Goal: Check status

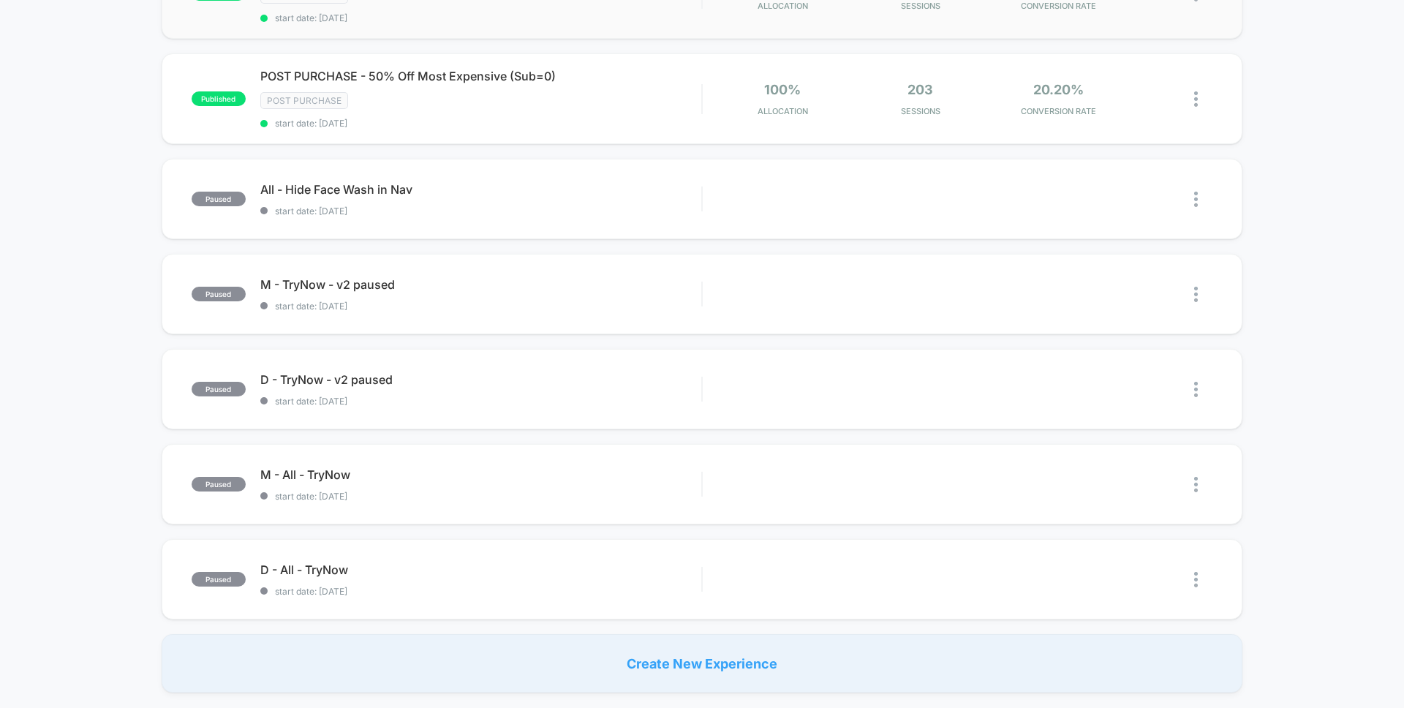
scroll to position [803, 0]
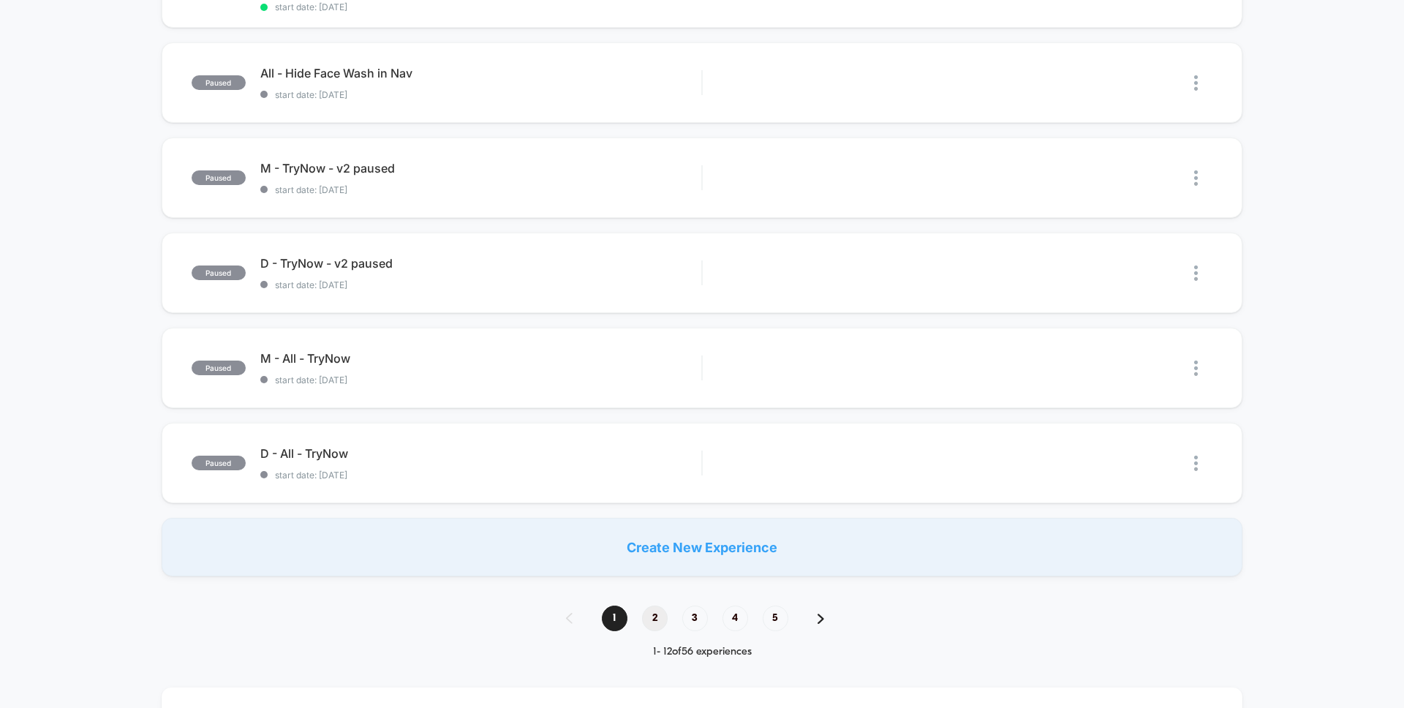
click at [661, 616] on span "2" at bounding box center [655, 618] width 26 height 26
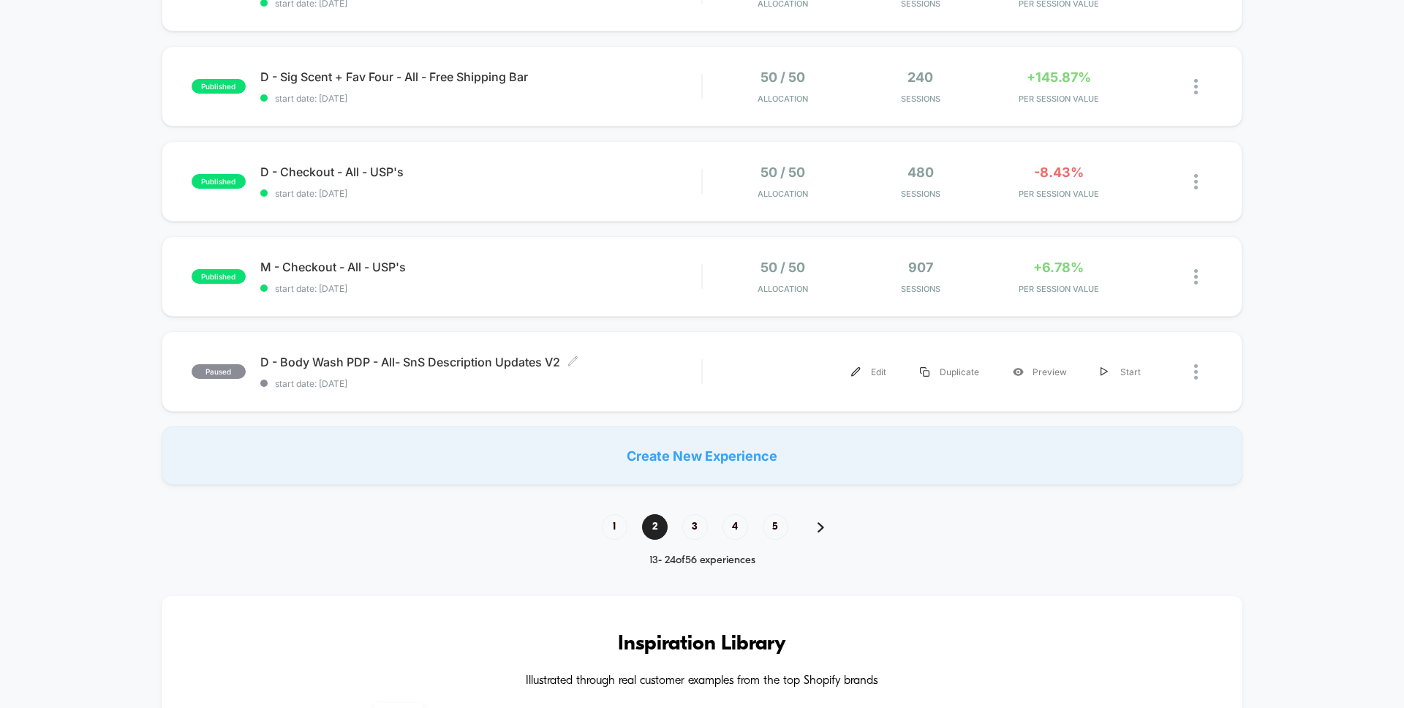
scroll to position [883, 0]
click at [697, 528] on span "3" at bounding box center [695, 525] width 26 height 26
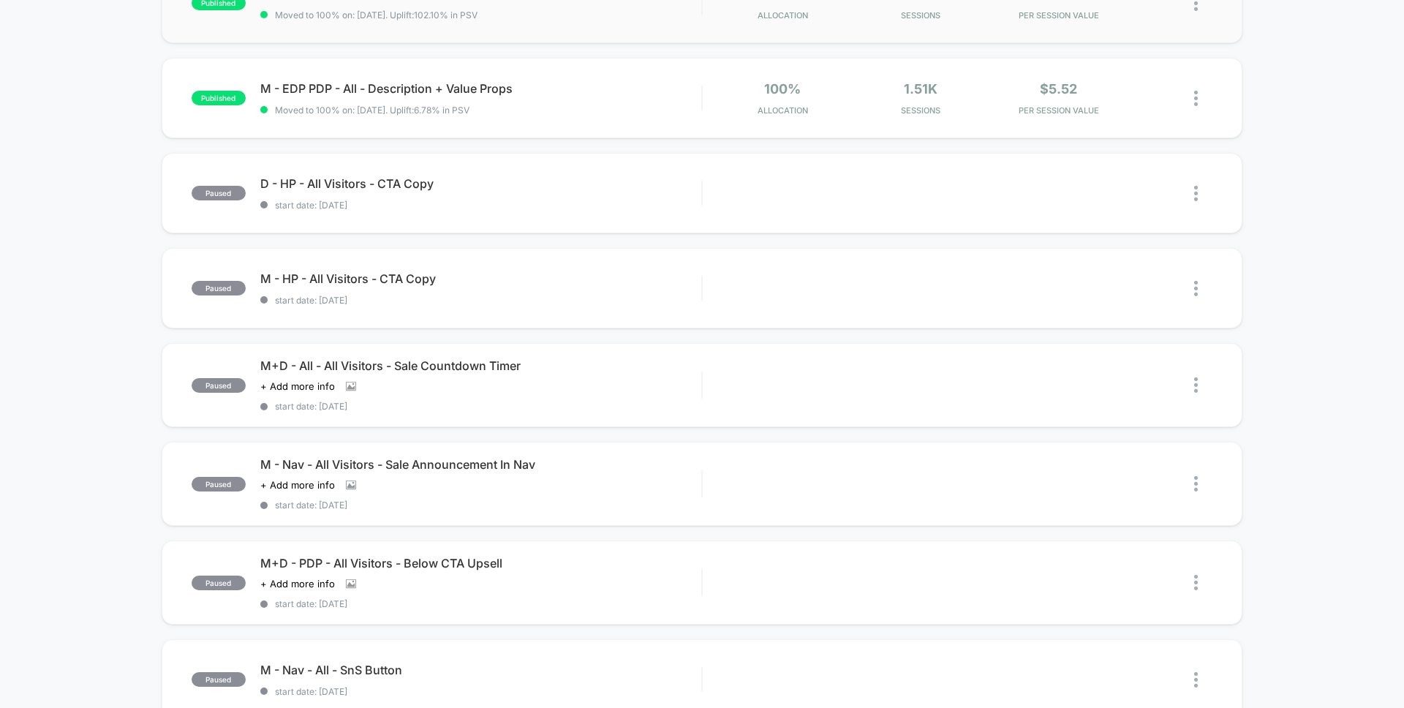
scroll to position [992, 0]
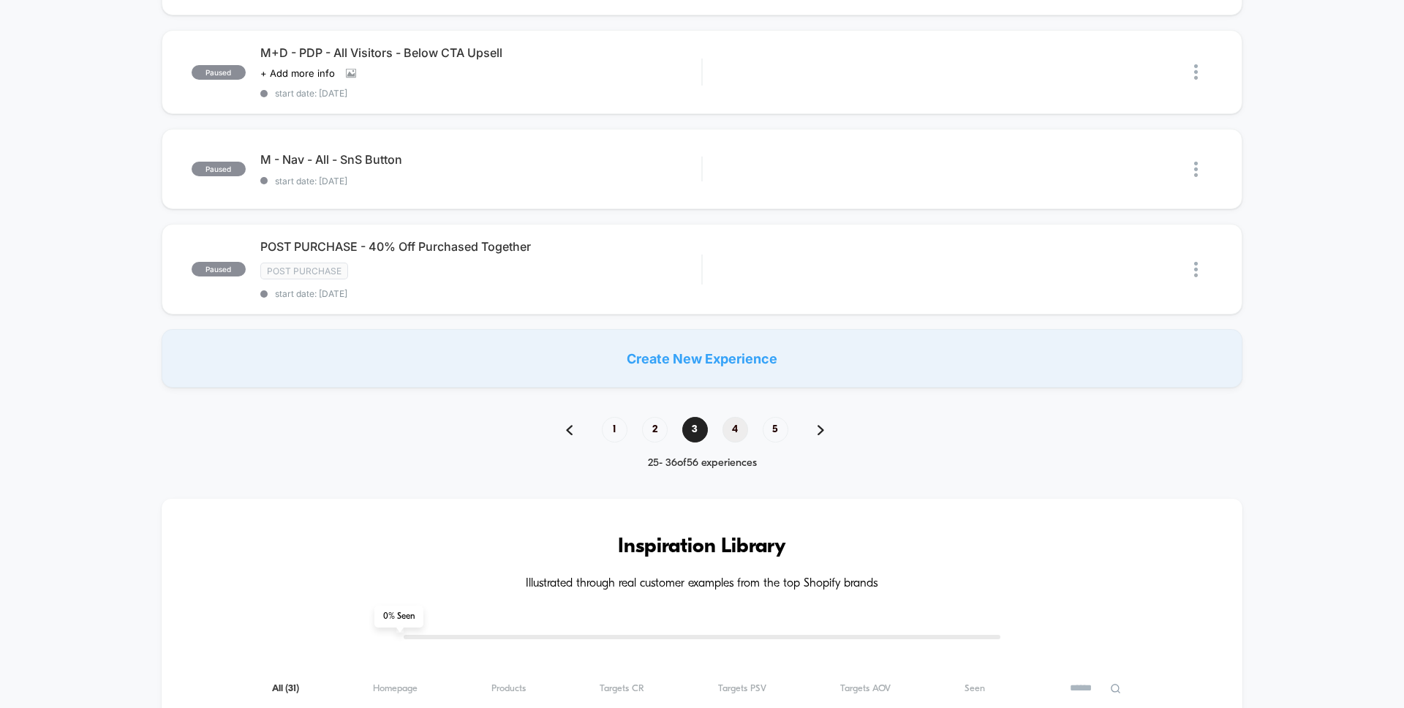
click at [725, 426] on span "4" at bounding box center [735, 430] width 26 height 26
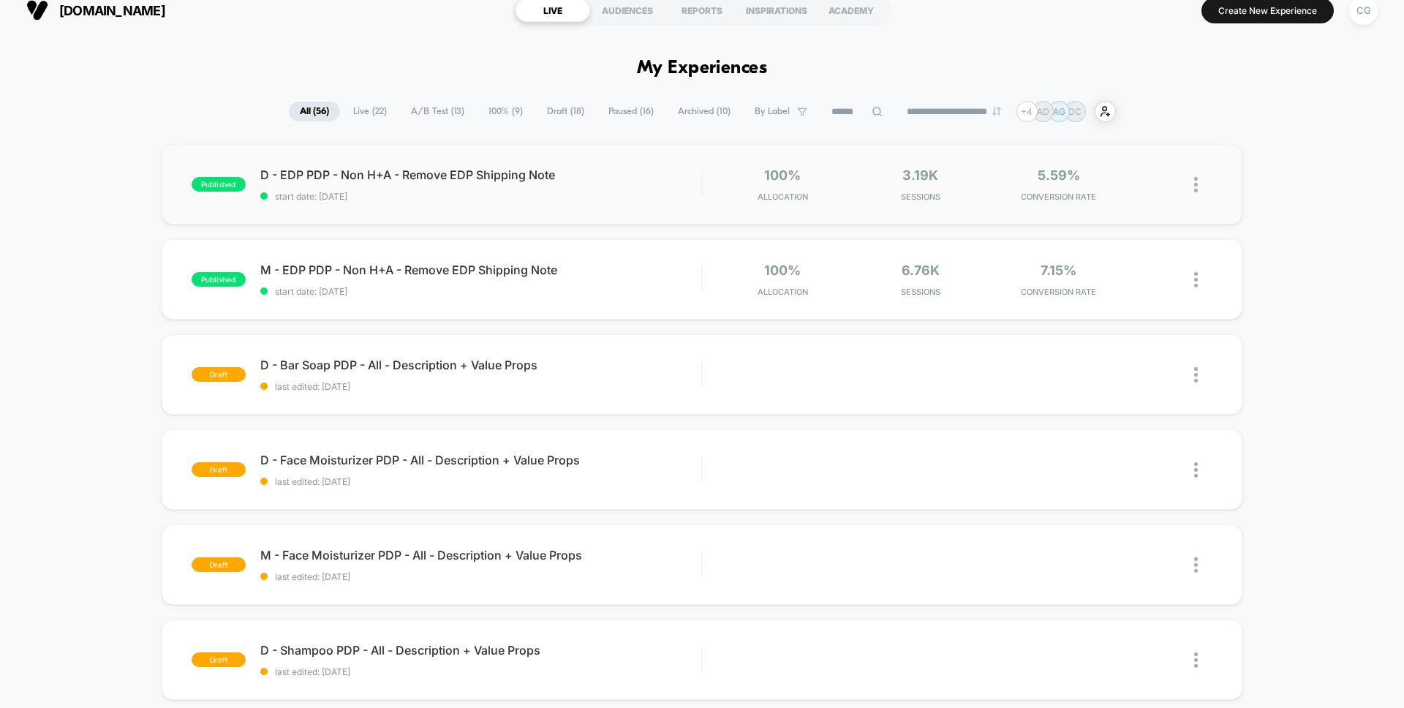
scroll to position [0, 0]
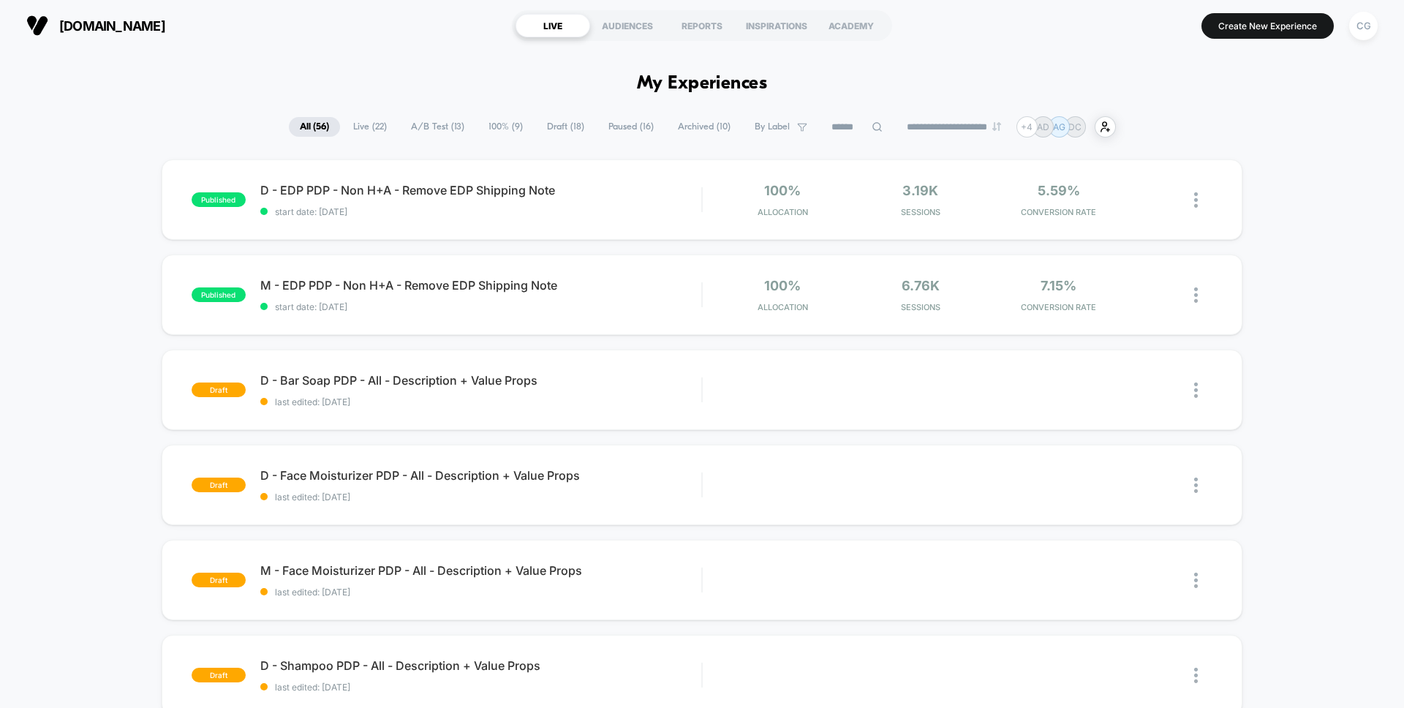
click at [361, 127] on span "Live ( 22 )" at bounding box center [370, 127] width 56 height 20
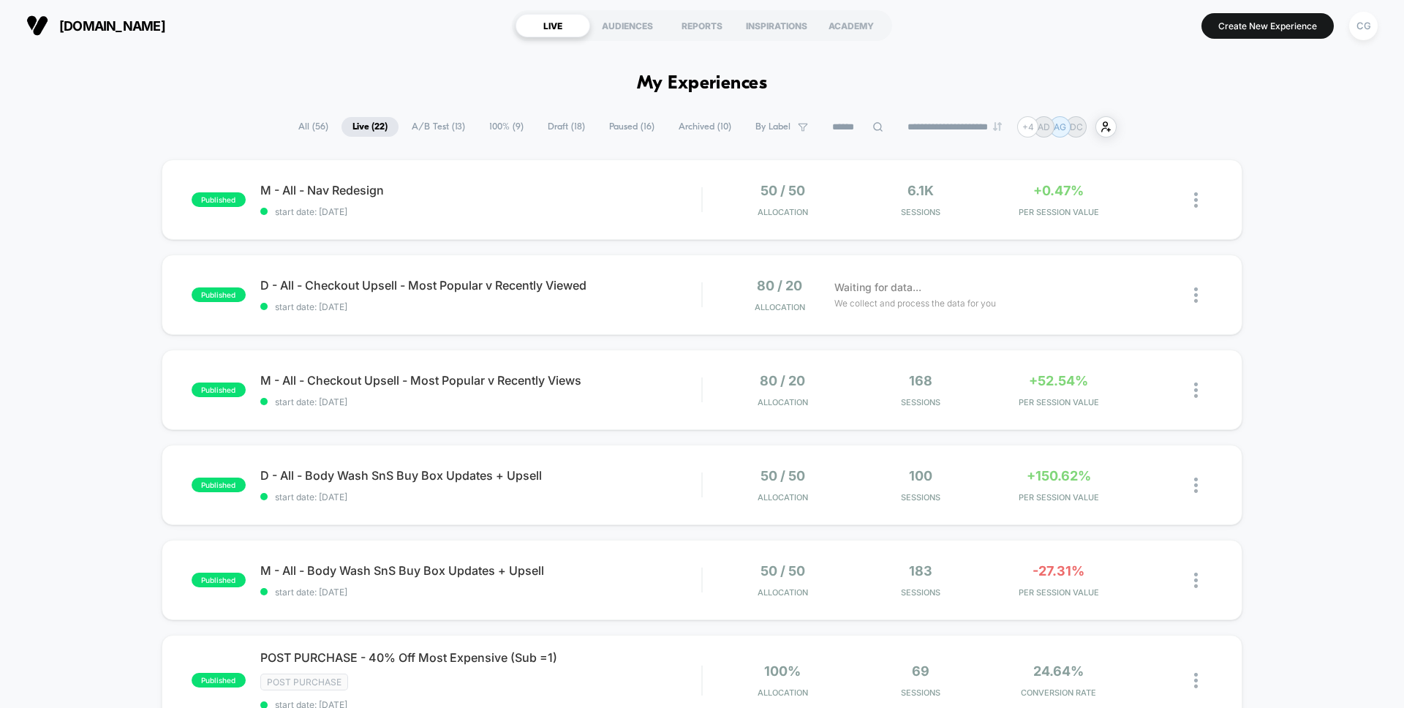
click at [424, 127] on span "A/B Test ( 13 )" at bounding box center [438, 127] width 75 height 20
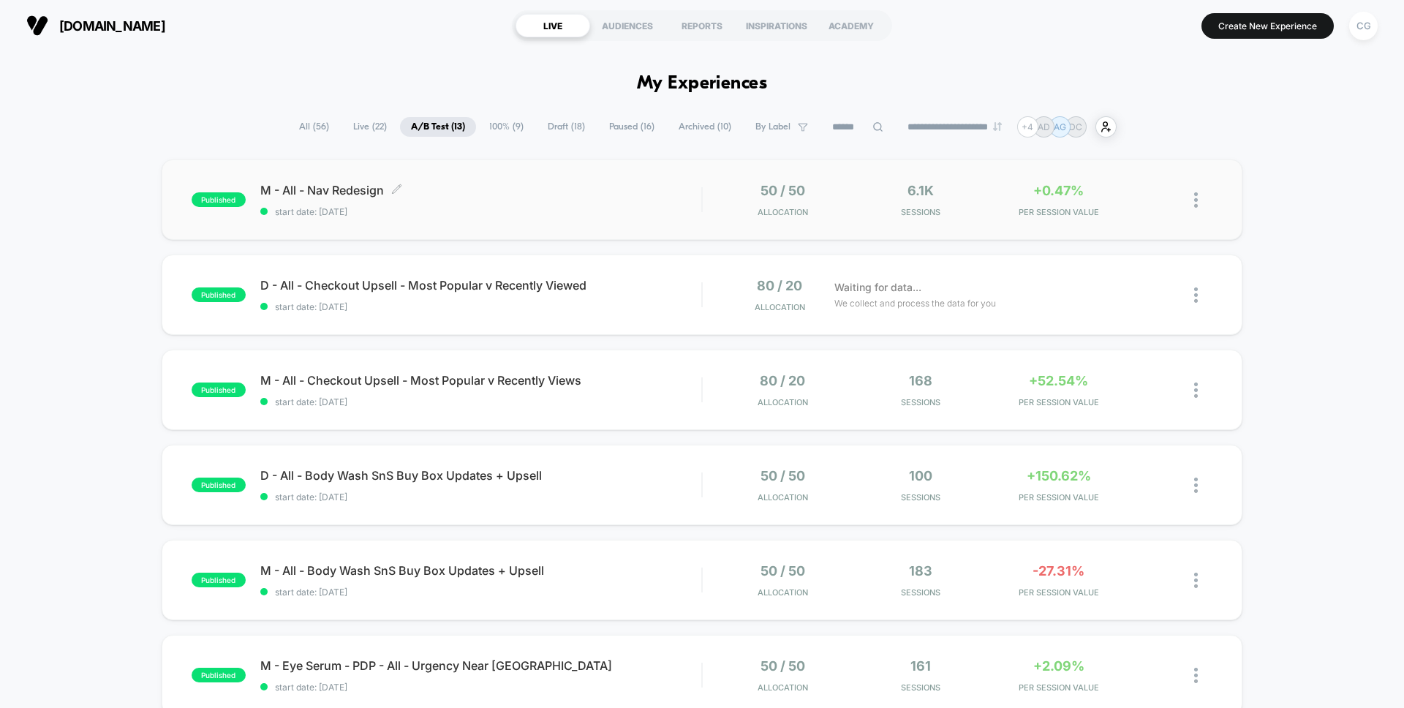
click at [508, 191] on span "M - All - Nav Redesign Click to edit experience details" at bounding box center [480, 190] width 441 height 15
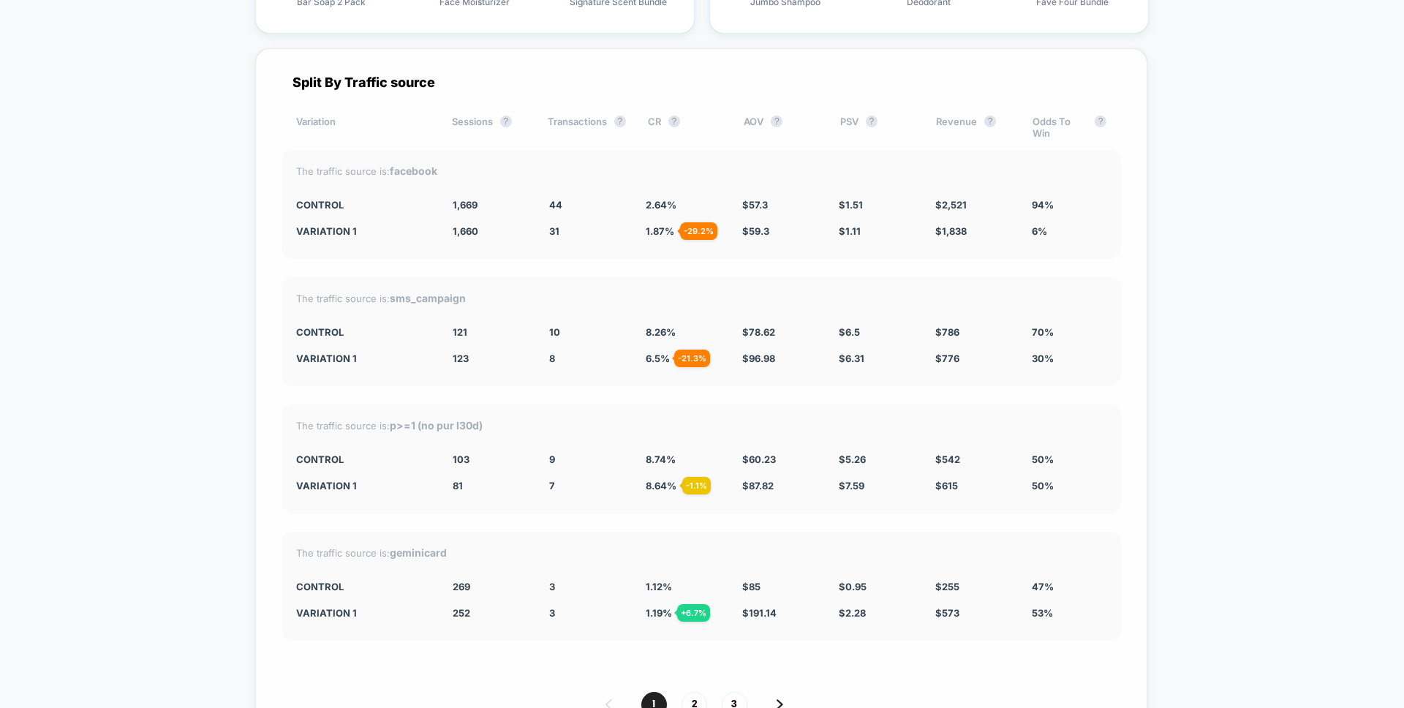
scroll to position [3715, 0]
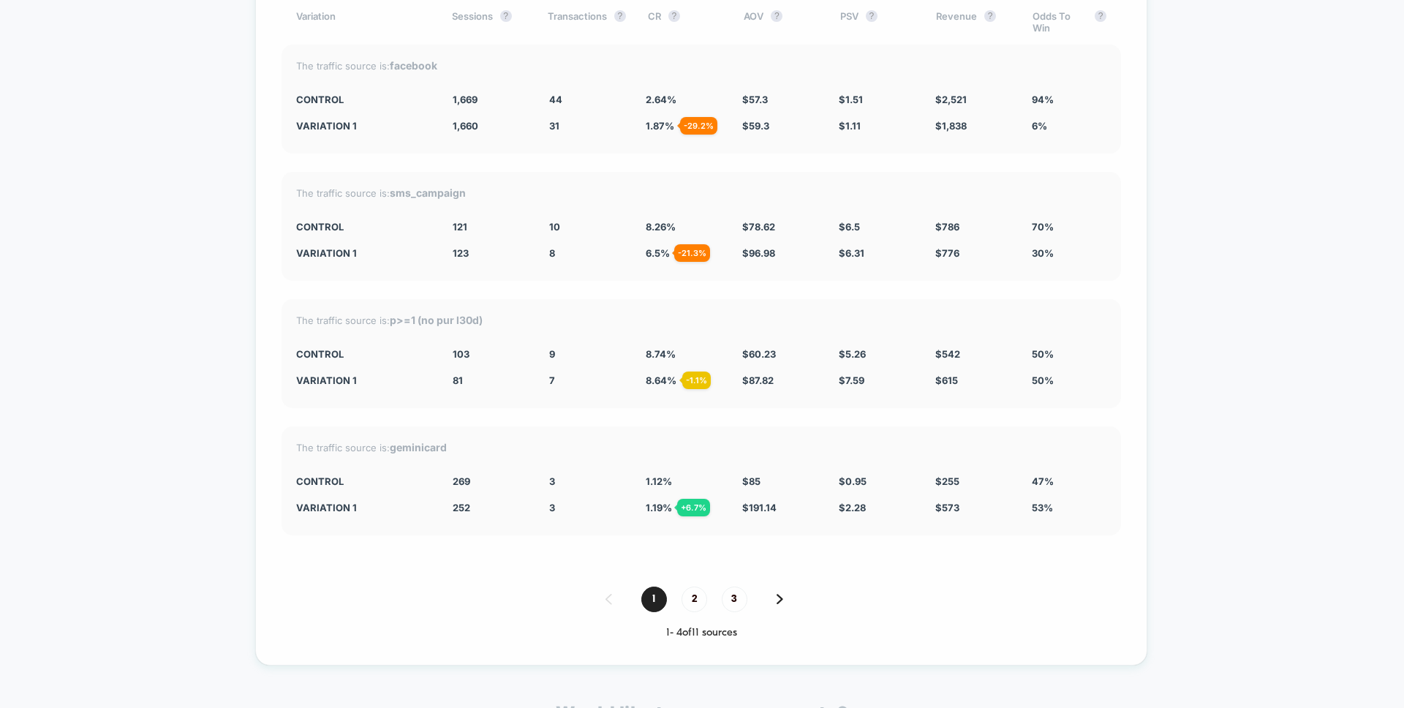
click at [541, 611] on div "1 2 3" at bounding box center [702, 599] width 840 height 26
